Goal: Task Accomplishment & Management: Manage account settings

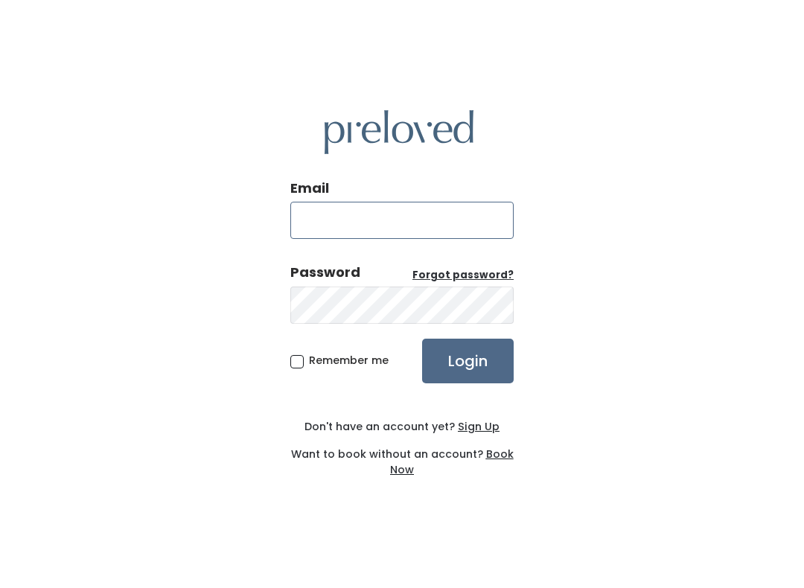
type input "[DOMAIN_NAME][EMAIL_ADDRESS][DOMAIN_NAME]"
click at [467, 360] on input "Login" at bounding box center [468, 361] width 92 height 45
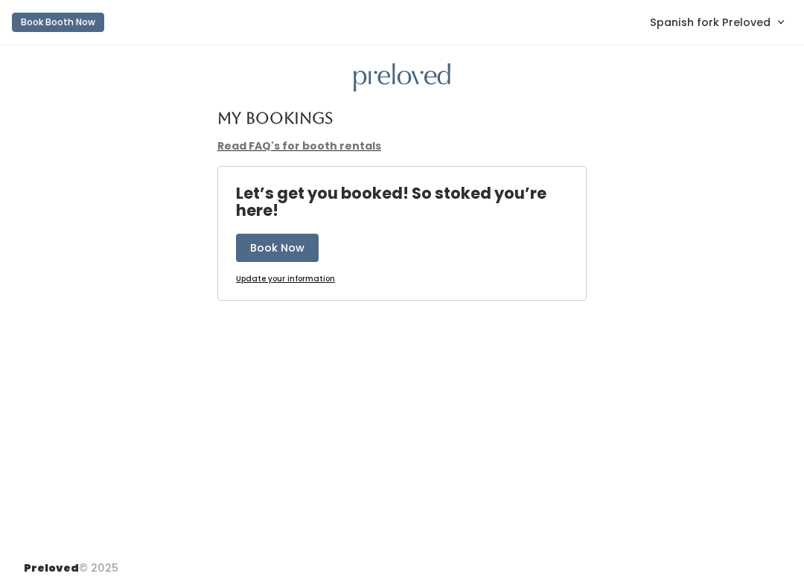
click at [720, 31] on link "Spanish fork Preloved" at bounding box center [716, 22] width 163 height 32
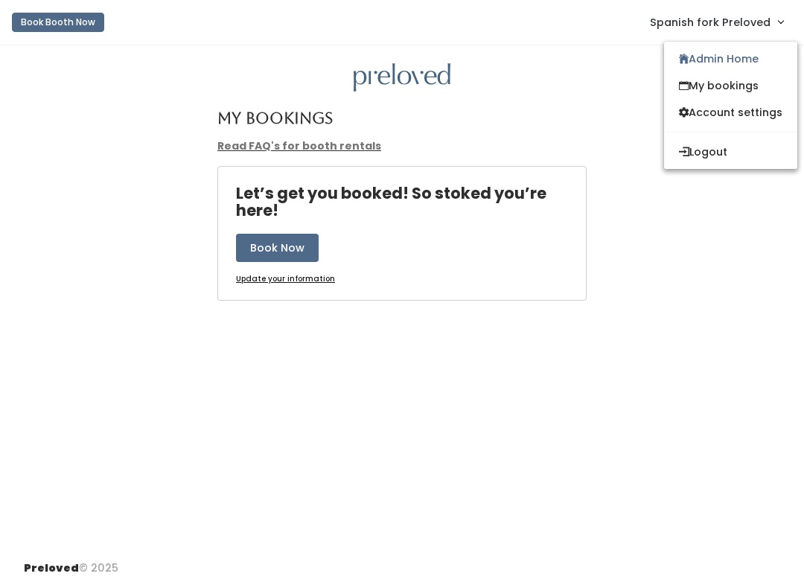
click at [738, 62] on link "Admin Home" at bounding box center [730, 58] width 133 height 27
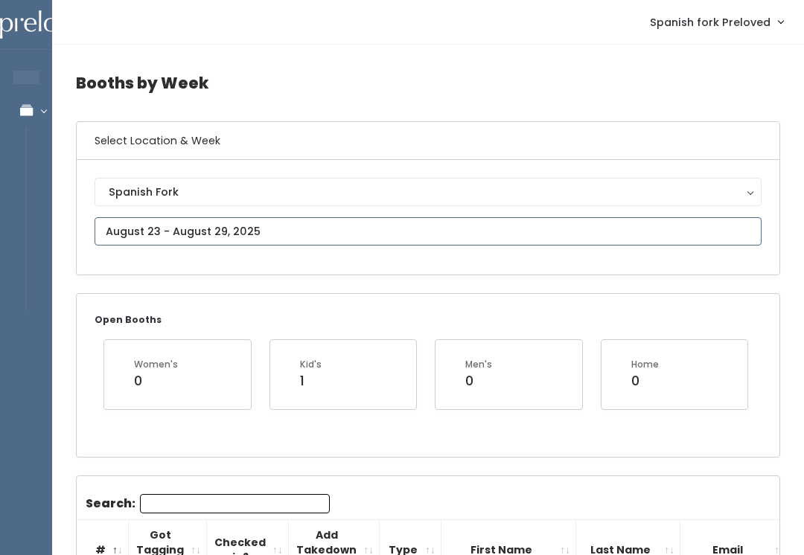
click at [294, 231] on input "text" at bounding box center [428, 231] width 667 height 28
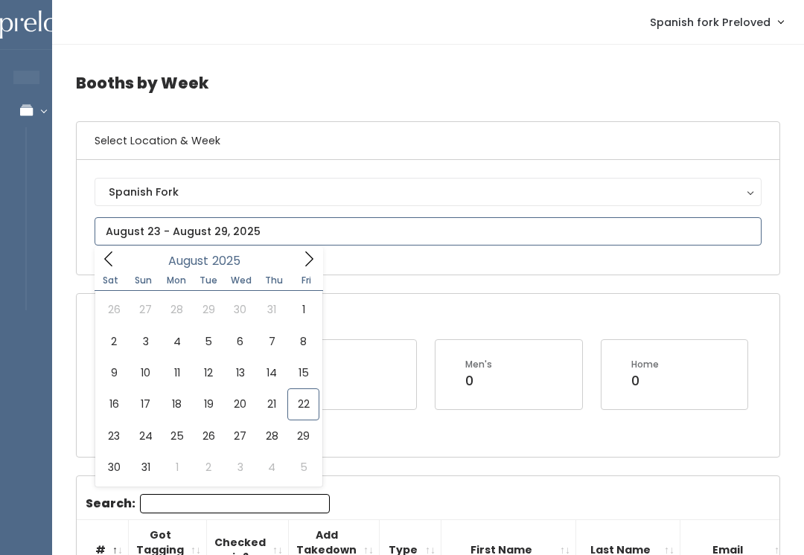
type input "August 23 to August 29"
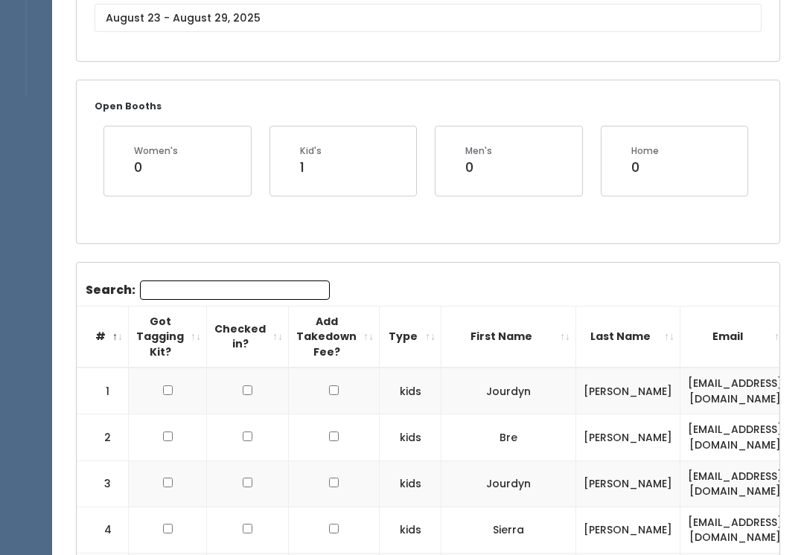
click at [259, 285] on input "Search:" at bounding box center [235, 290] width 190 height 19
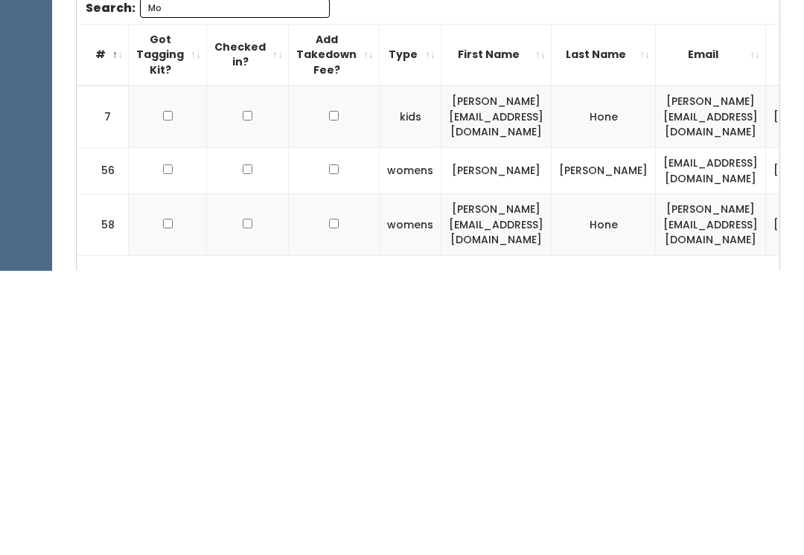
type input "M"
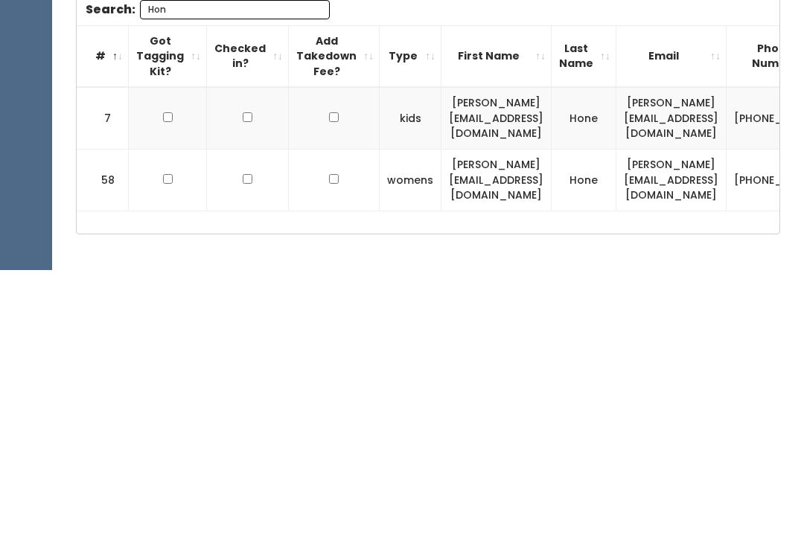
scroll to position [211, 0]
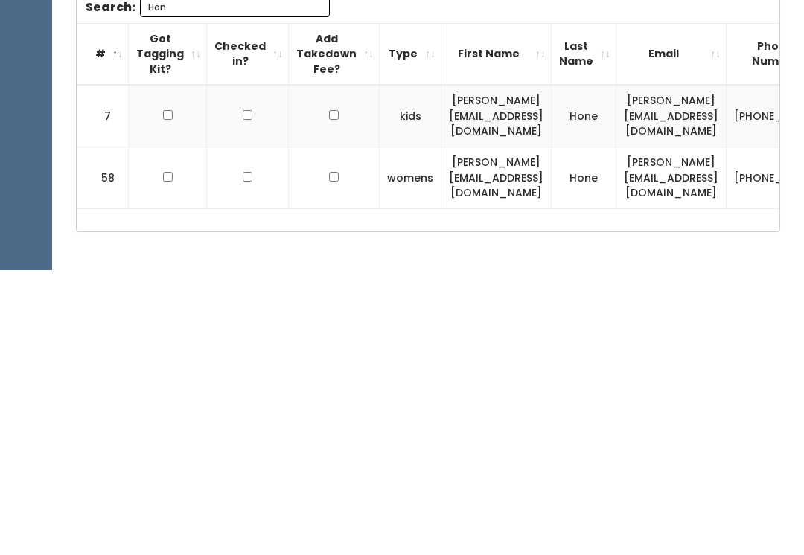
type input "Hon"
click at [165, 370] on td at bounding box center [168, 401] width 78 height 62
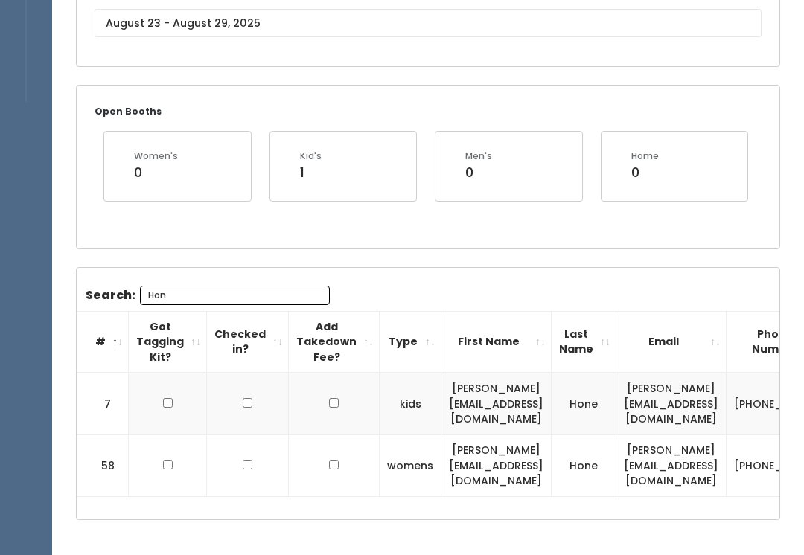
click at [170, 398] on input "checkbox" at bounding box center [168, 403] width 10 height 10
checkbox input "true"
click at [163, 460] on input "checkbox" at bounding box center [168, 465] width 10 height 10
checkbox input "true"
click at [285, 293] on input "Hon" at bounding box center [235, 295] width 190 height 19
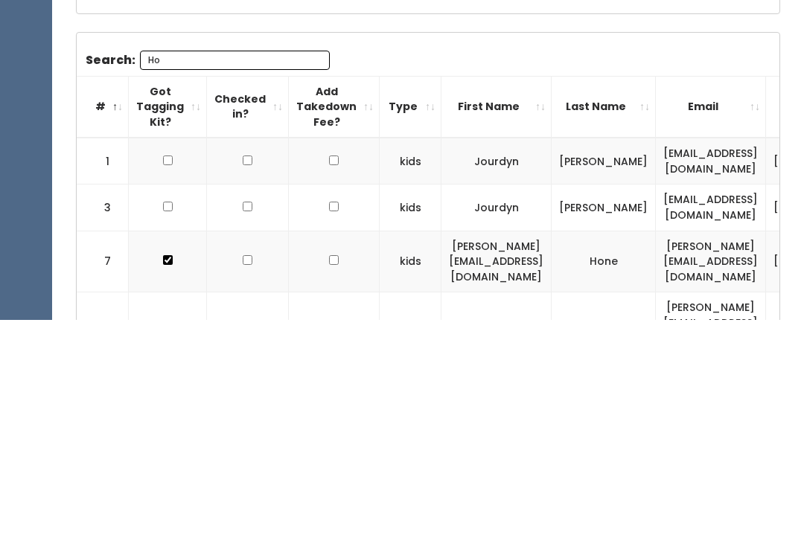
type input "H"
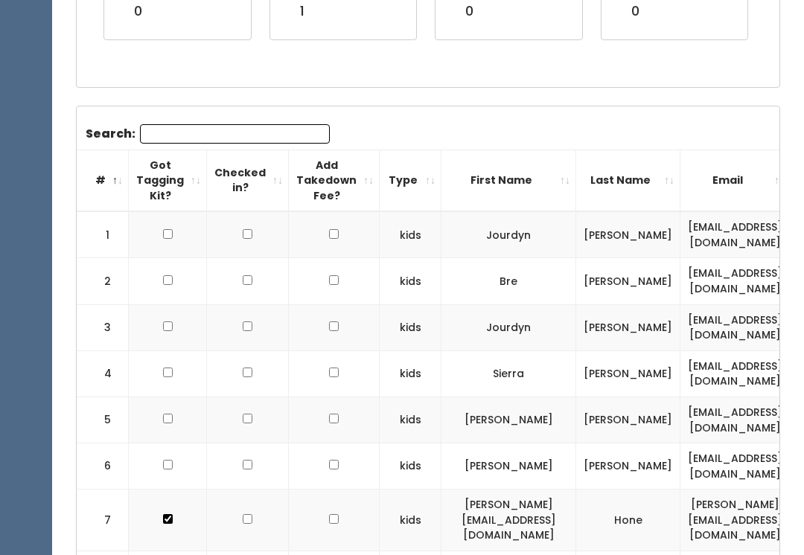
scroll to position [354, 0]
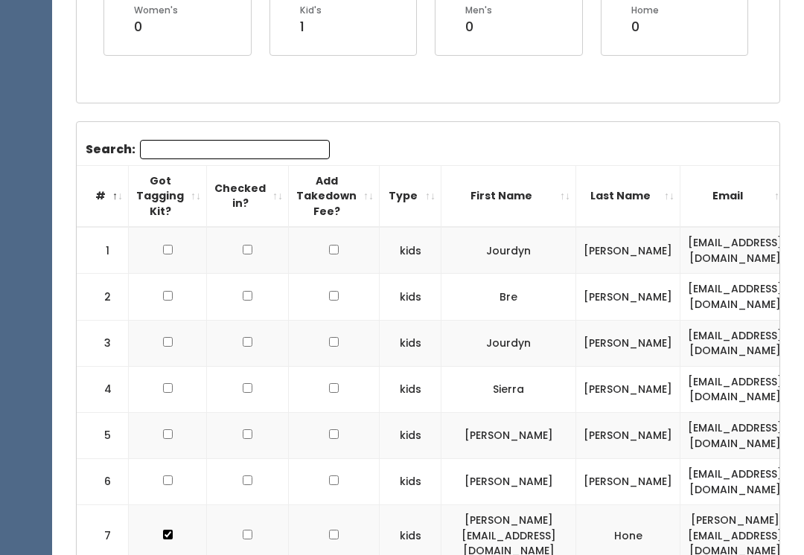
click at [264, 148] on input "Search:" at bounding box center [235, 150] width 190 height 19
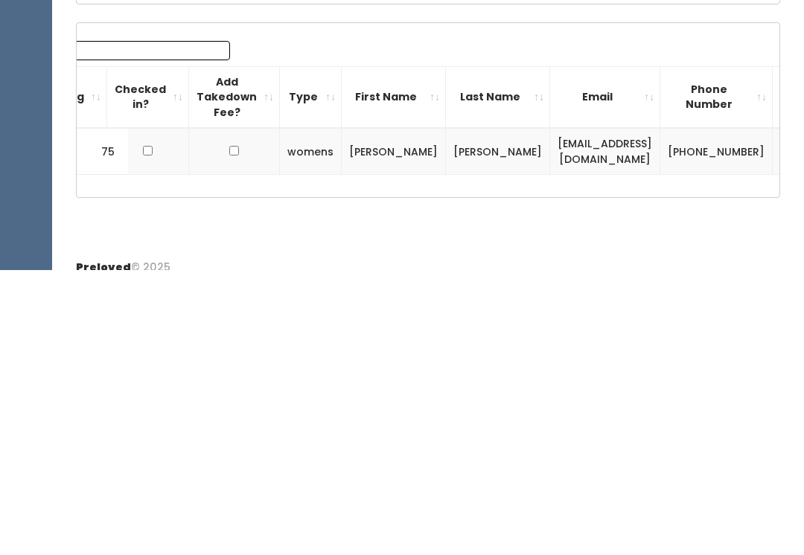
scroll to position [0, 99]
type input "Min"
click at [683, 217] on div "Booths by Week Select Location & Week Spanish Fork Houston Layton Provo Sandy S…" at bounding box center [428, 204] width 752 height 656
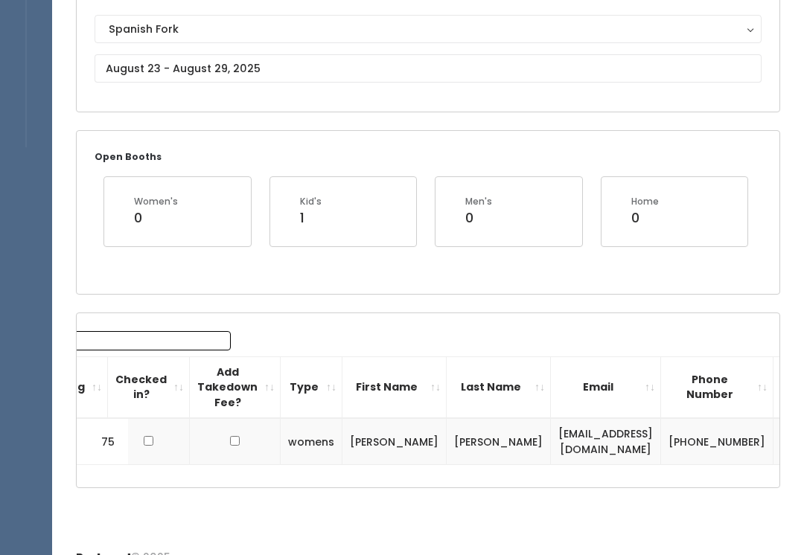
scroll to position [182, 0]
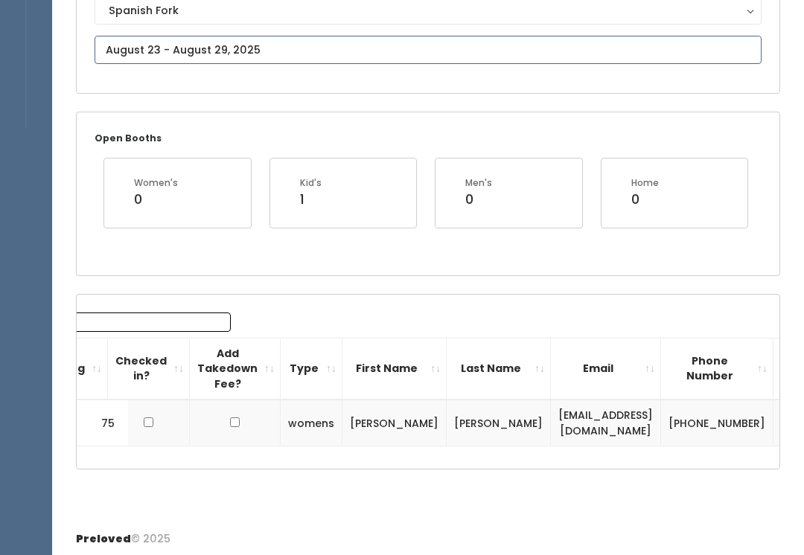
click at [278, 62] on body "EMPLOYEES Manage Bookings Booths by Week All Bookings Bookings with Booths Boot…" at bounding box center [402, 188] width 804 height 741
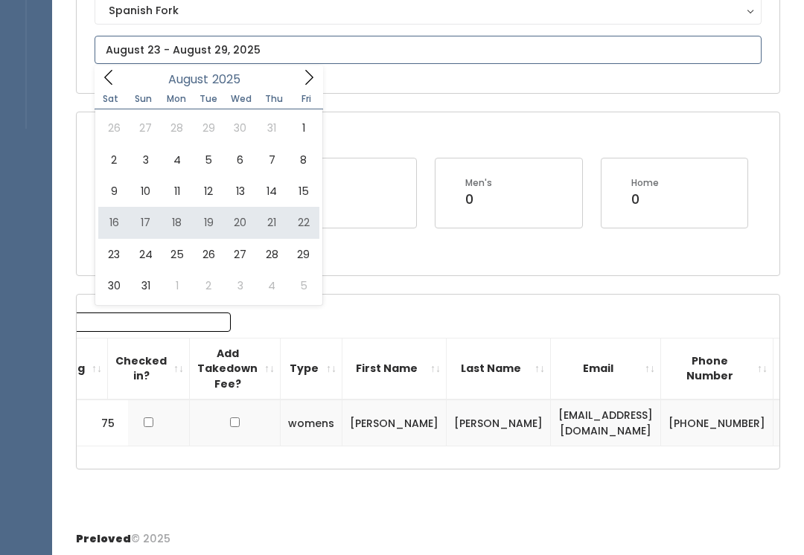
type input "August 16 to August 22"
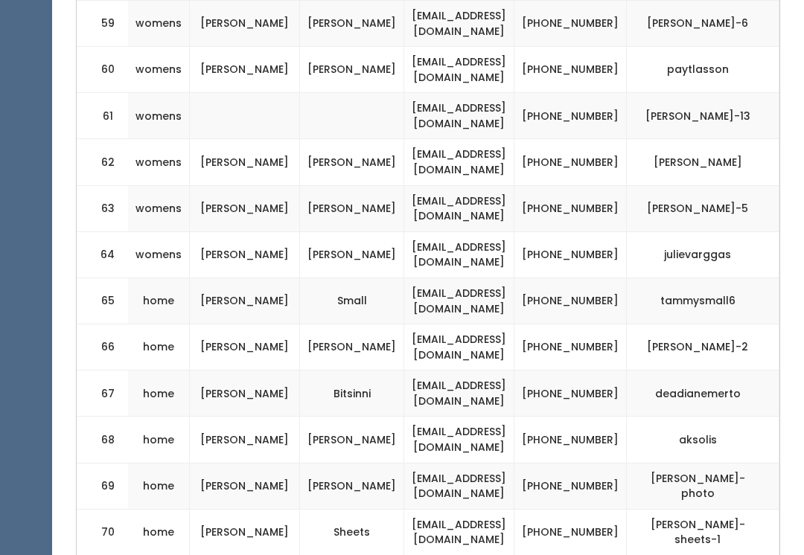
scroll to position [3424, 0]
